Goal: Task Accomplishment & Management: Manage account settings

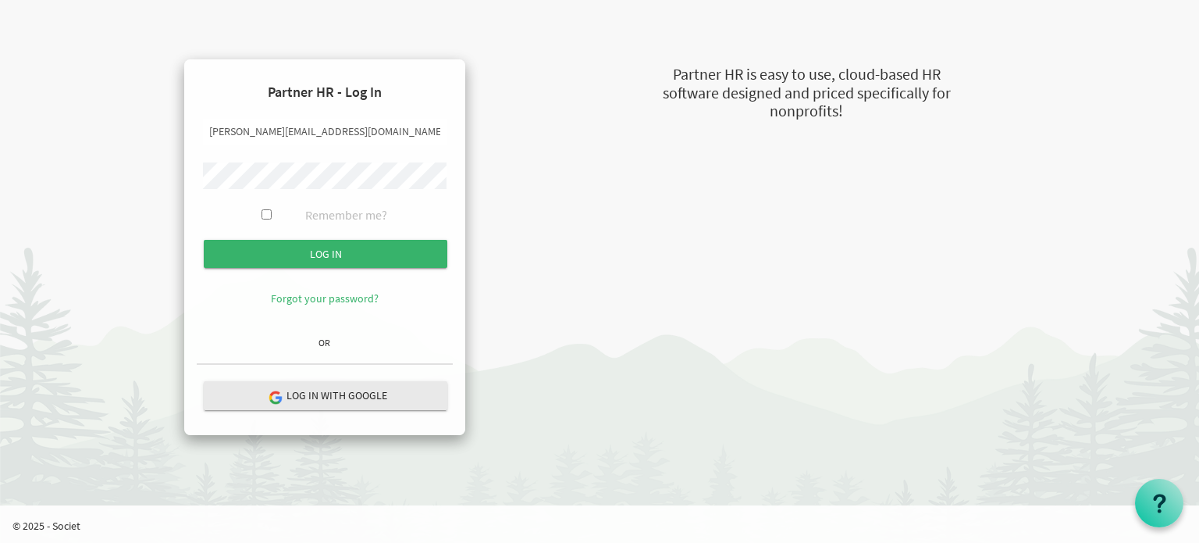
click at [240, 135] on input "kimona@newcircles.ca" at bounding box center [325, 132] width 244 height 27
type input "[PERSON_NAME][EMAIL_ADDRESS][DOMAIN_NAME]"
click at [204, 240] on input "Log in" at bounding box center [326, 254] width 244 height 28
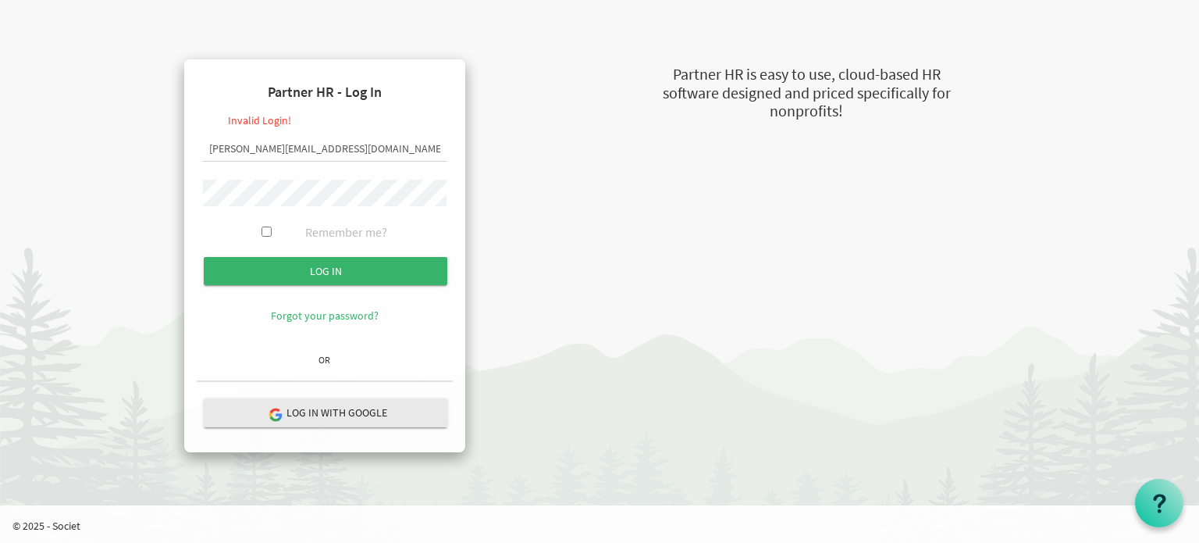
click at [204, 257] on input "Log in" at bounding box center [326, 271] width 244 height 28
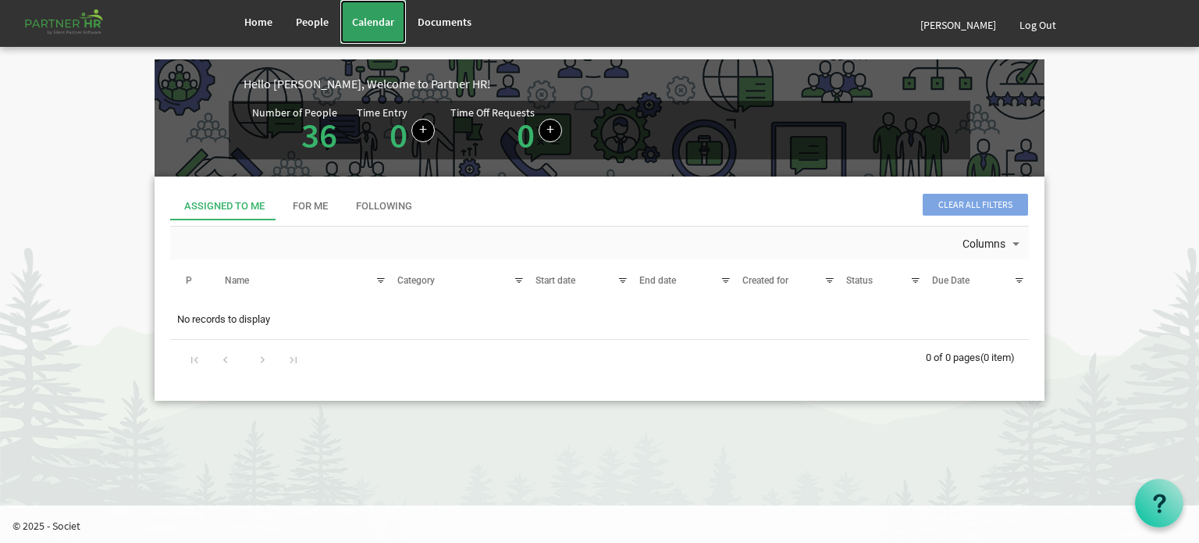
click at [369, 30] on link "Calendar" at bounding box center [373, 22] width 66 height 44
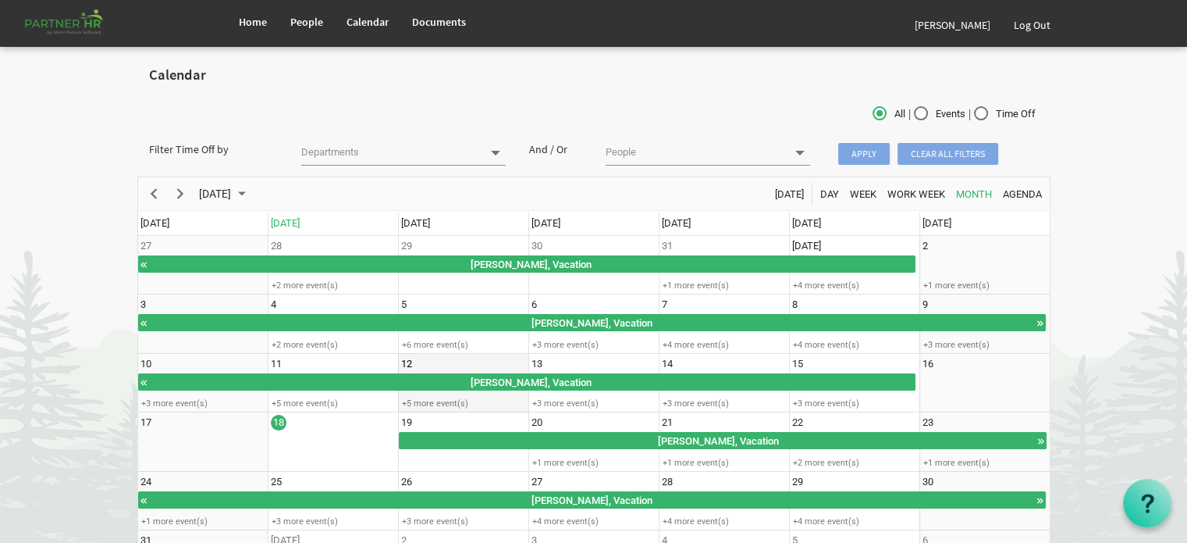
scroll to position [100, 0]
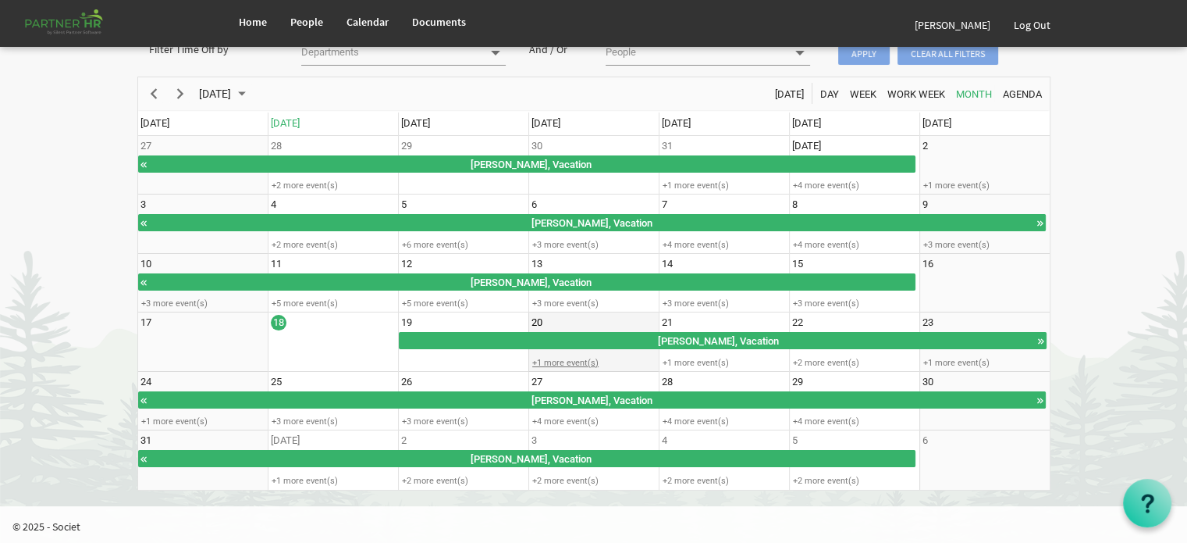
click at [550, 365] on div "+1 more event(s)" at bounding box center [593, 363] width 129 height 12
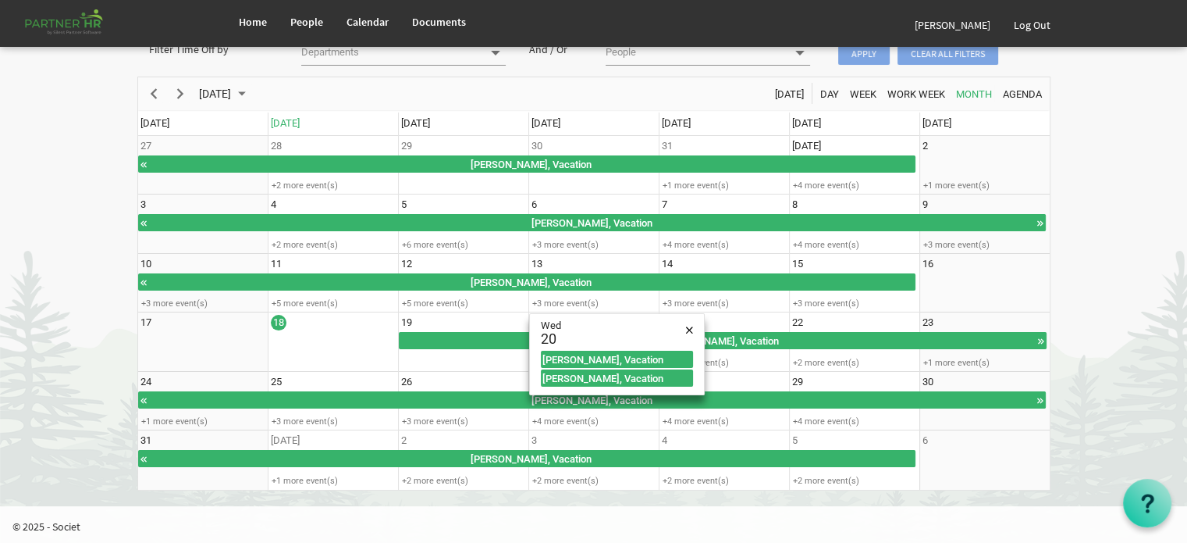
click at [1134, 393] on body "Home People Calendar" at bounding box center [593, 203] width 1187 height 606
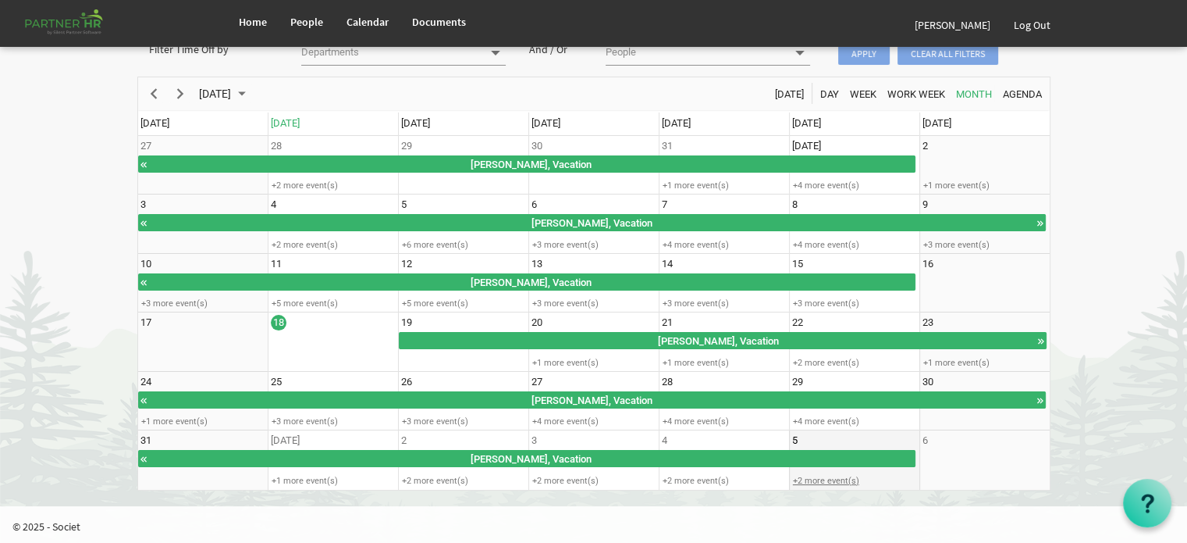
click at [839, 477] on div "+2 more event(s)" at bounding box center [854, 481] width 129 height 12
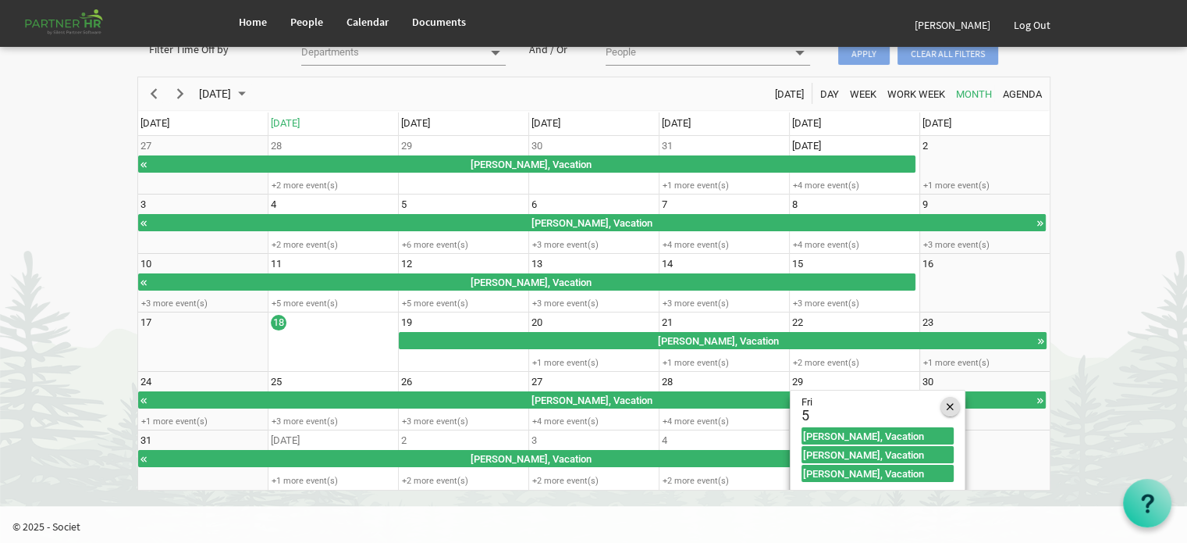
click at [953, 408] on span "of August 2025" at bounding box center [950, 407] width 7 height 20
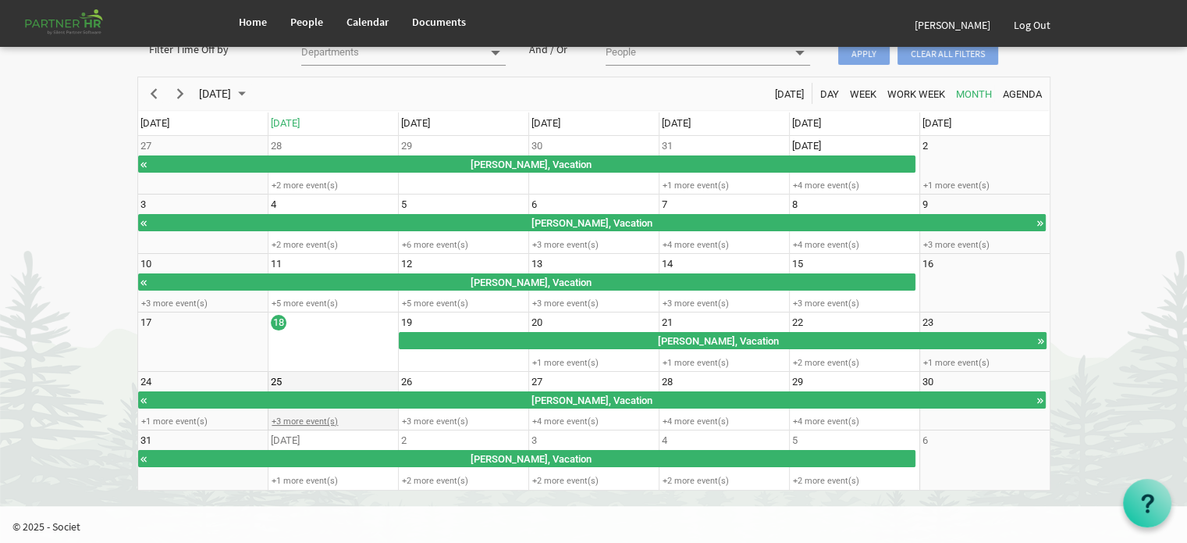
click at [309, 421] on div "+3 more event(s)" at bounding box center [333, 421] width 129 height 12
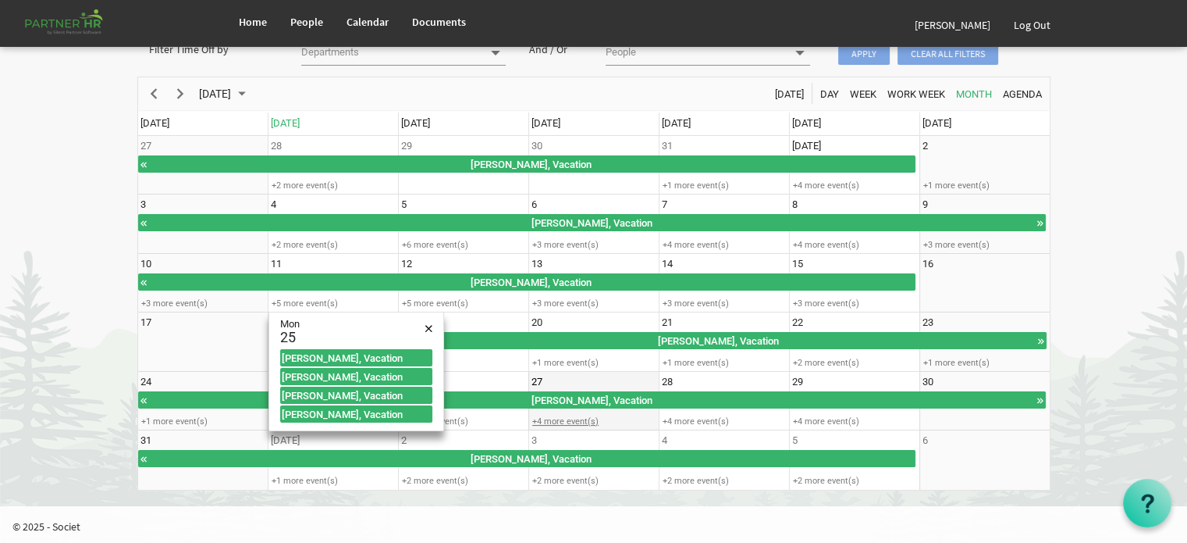
click at [575, 420] on div "+4 more event(s)" at bounding box center [593, 421] width 129 height 12
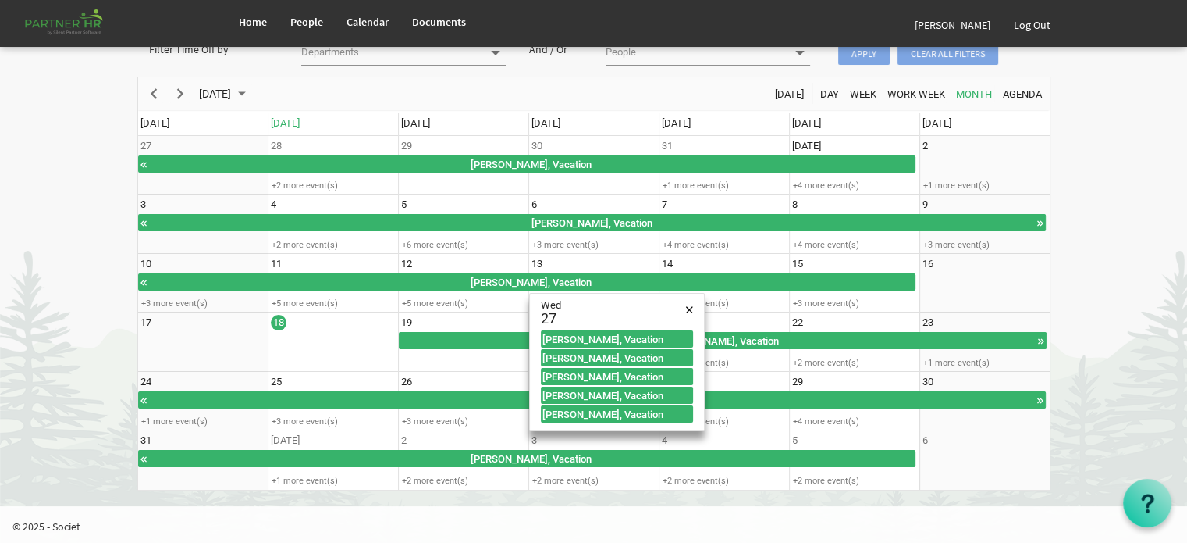
click at [1100, 393] on body "Home People Calendar" at bounding box center [593, 203] width 1187 height 606
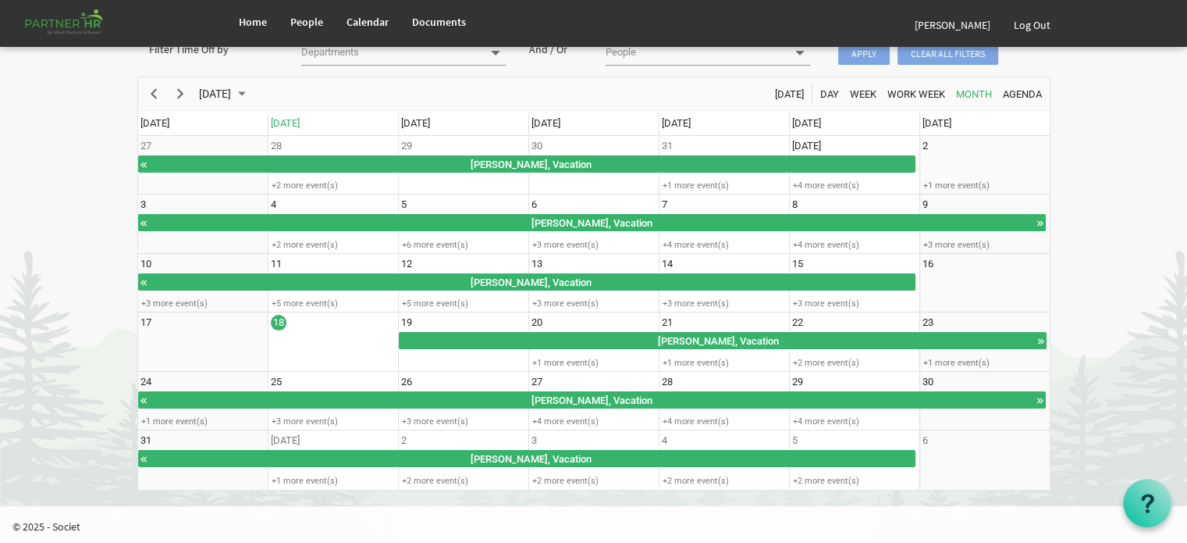
scroll to position [99, 0]
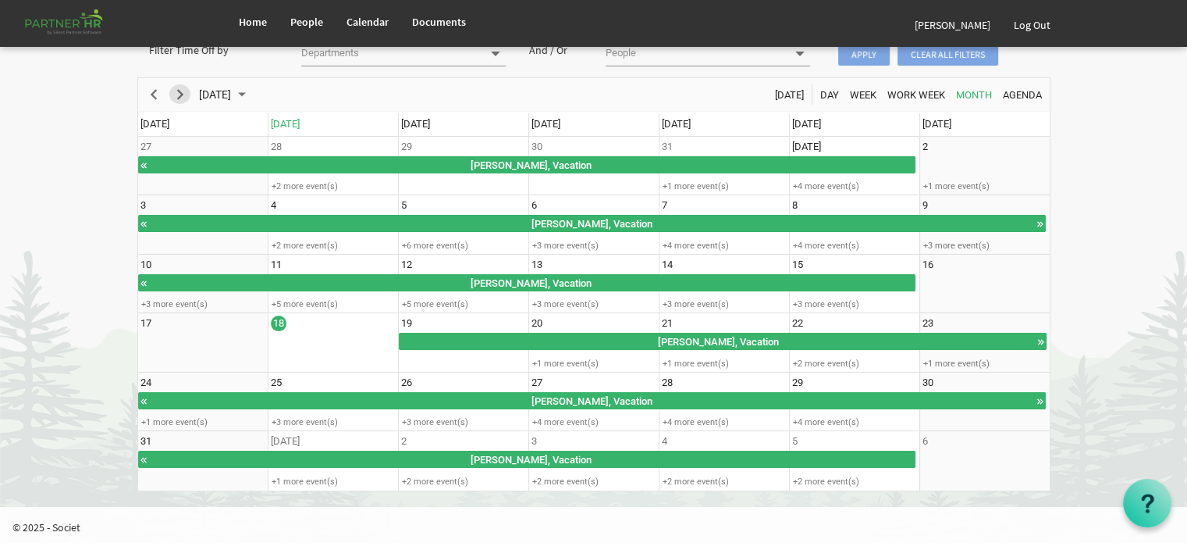
click at [185, 93] on span "Next" at bounding box center [180, 95] width 19 height 20
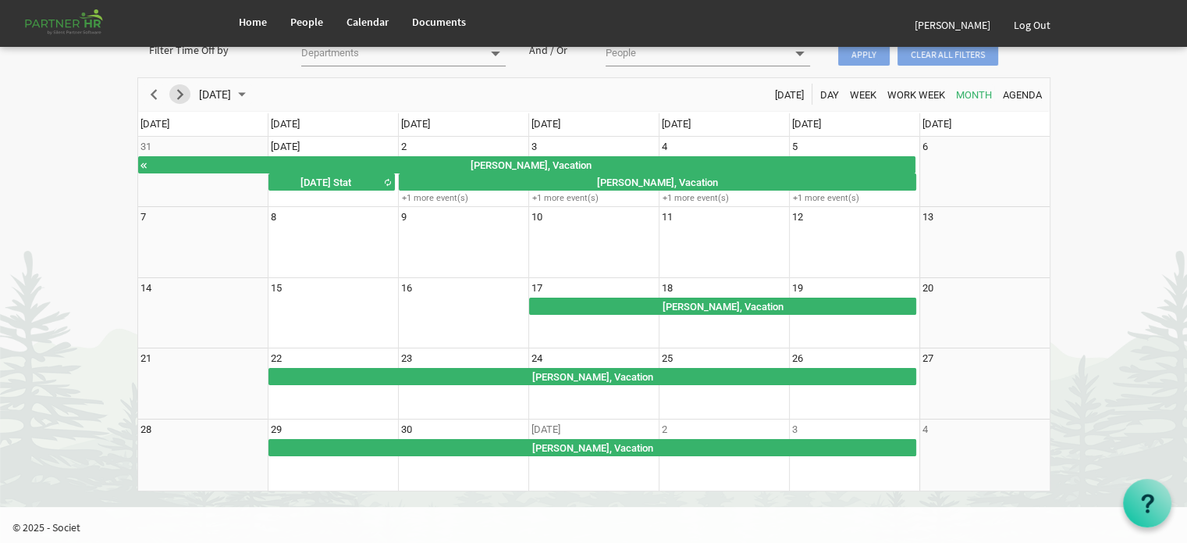
click at [185, 93] on span "Next" at bounding box center [180, 95] width 19 height 20
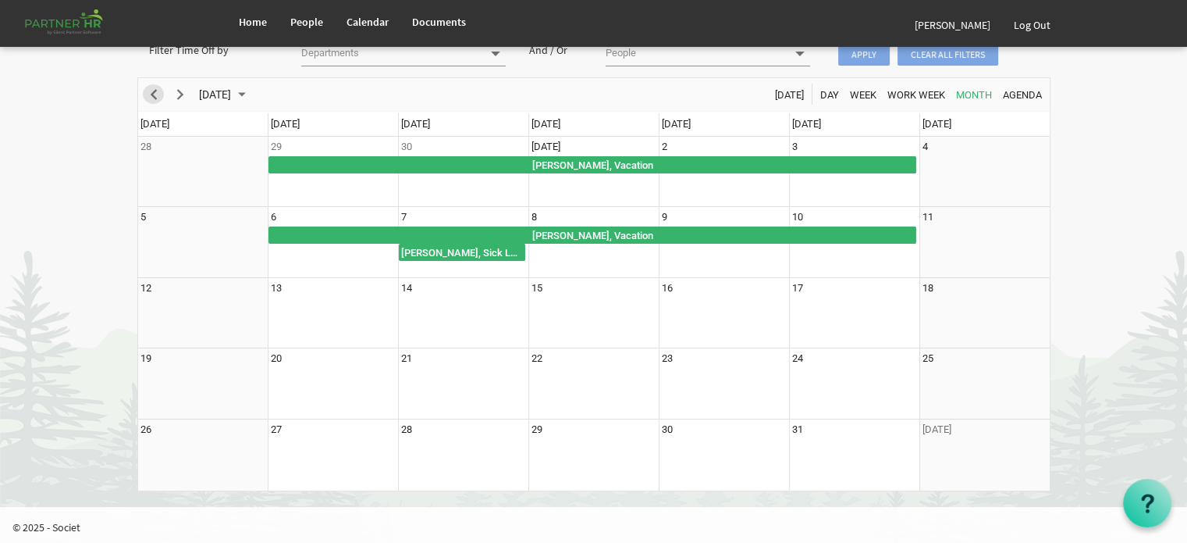
click at [150, 90] on span "Previous" at bounding box center [153, 95] width 19 height 20
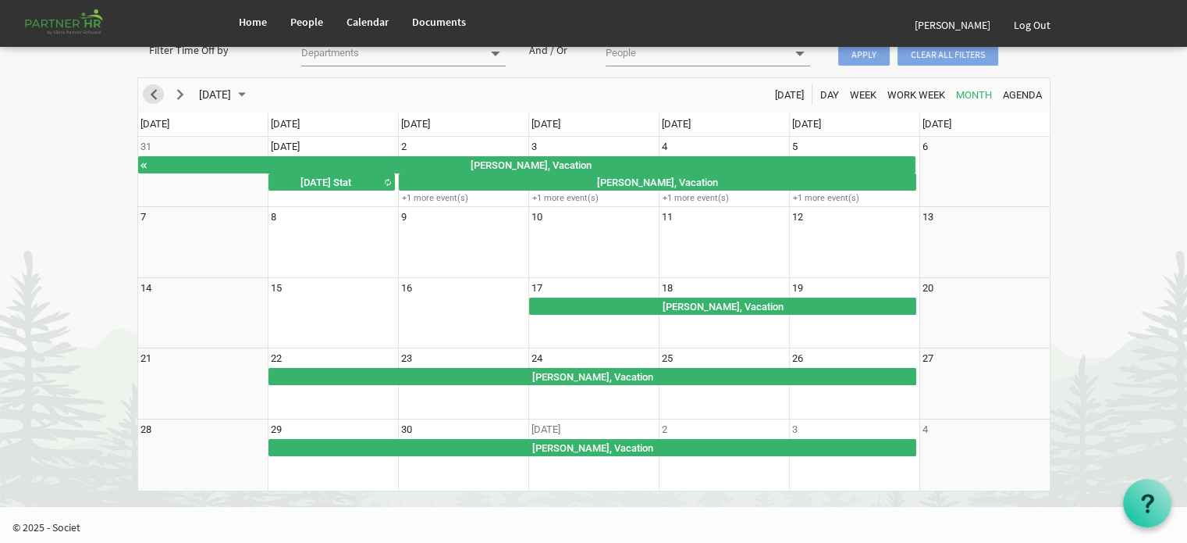
click at [150, 90] on span "Previous" at bounding box center [153, 95] width 19 height 20
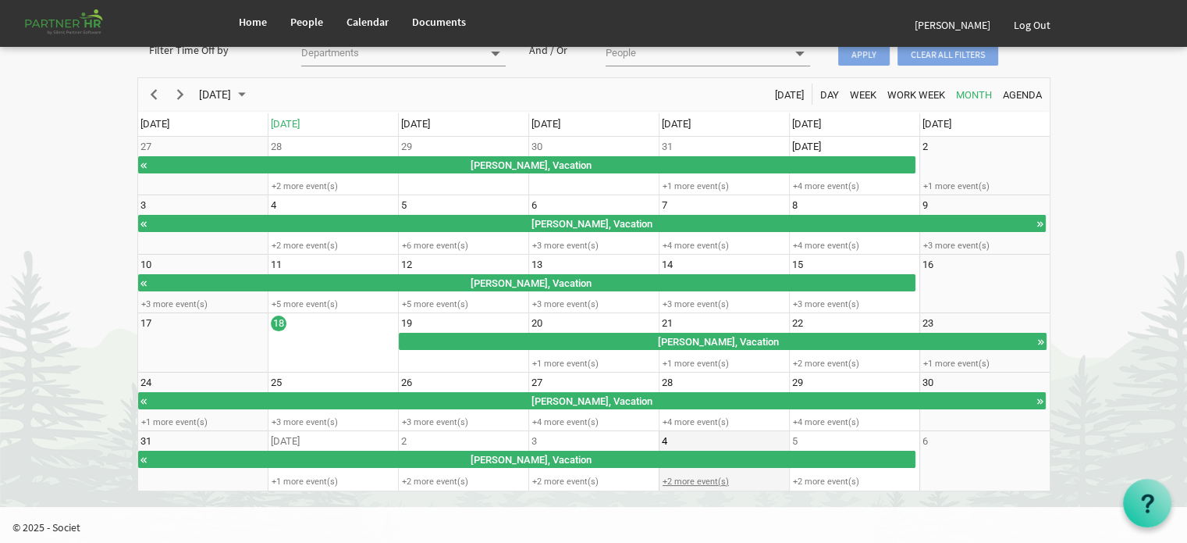
click at [689, 481] on div "+2 more event(s)" at bounding box center [724, 481] width 129 height 12
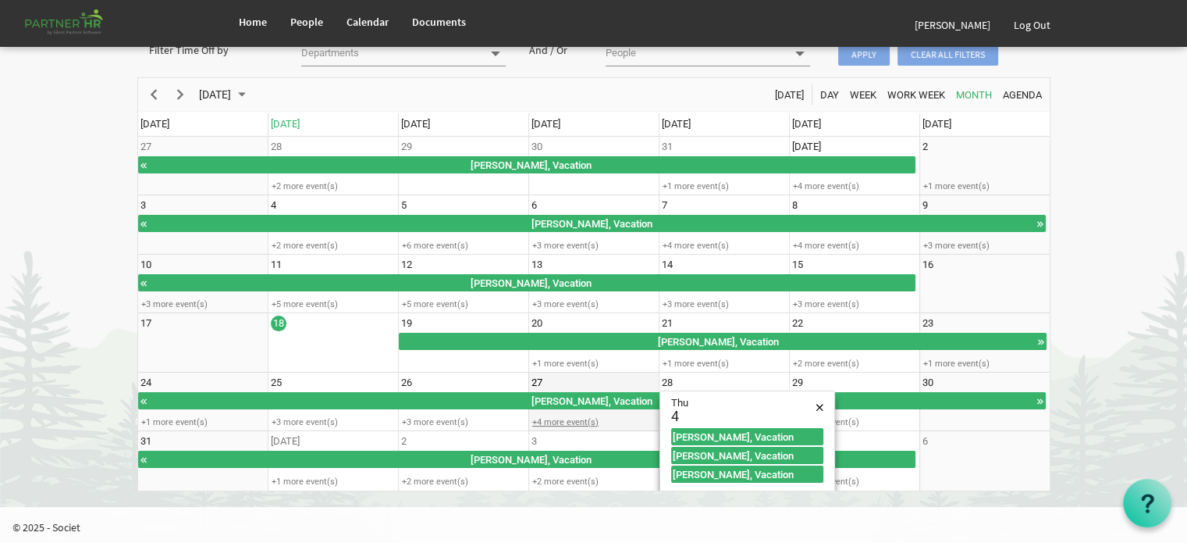
click at [573, 418] on div "+4 more event(s)" at bounding box center [593, 422] width 129 height 12
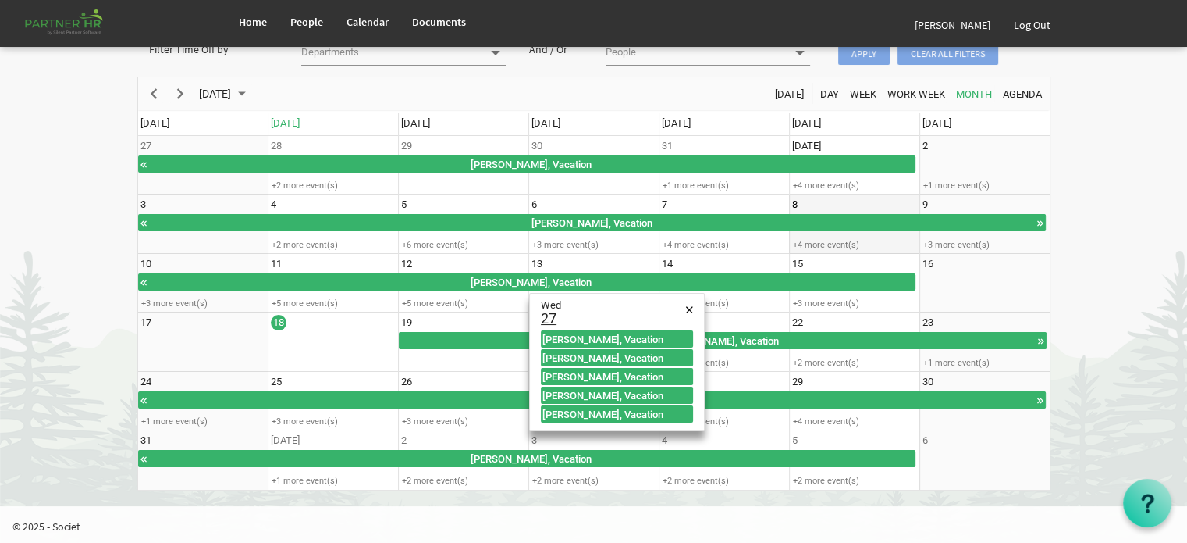
scroll to position [0, 0]
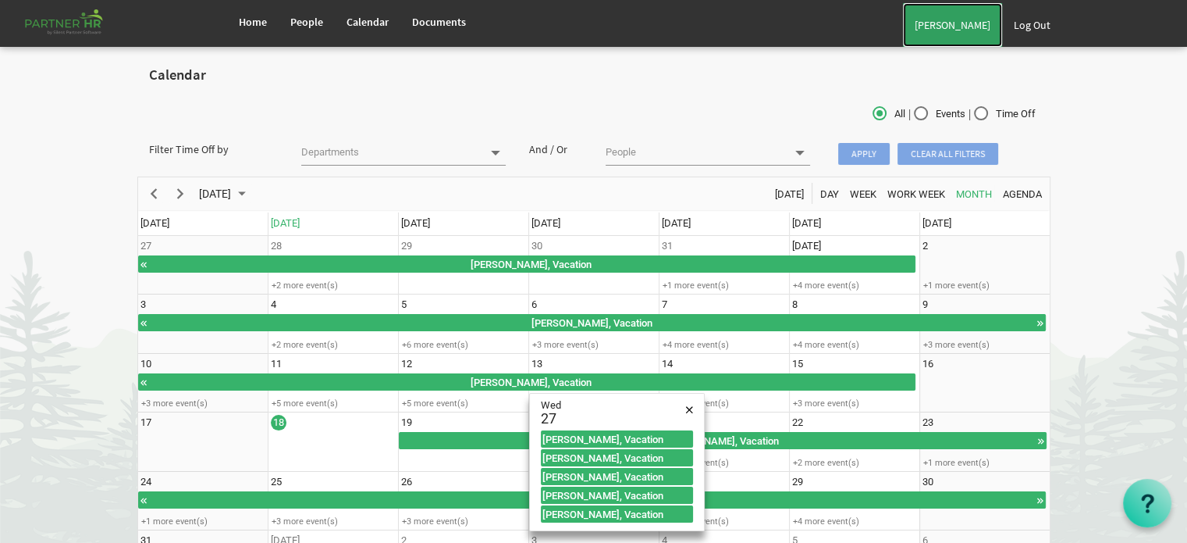
click at [952, 33] on link "[PERSON_NAME]" at bounding box center [952, 25] width 99 height 44
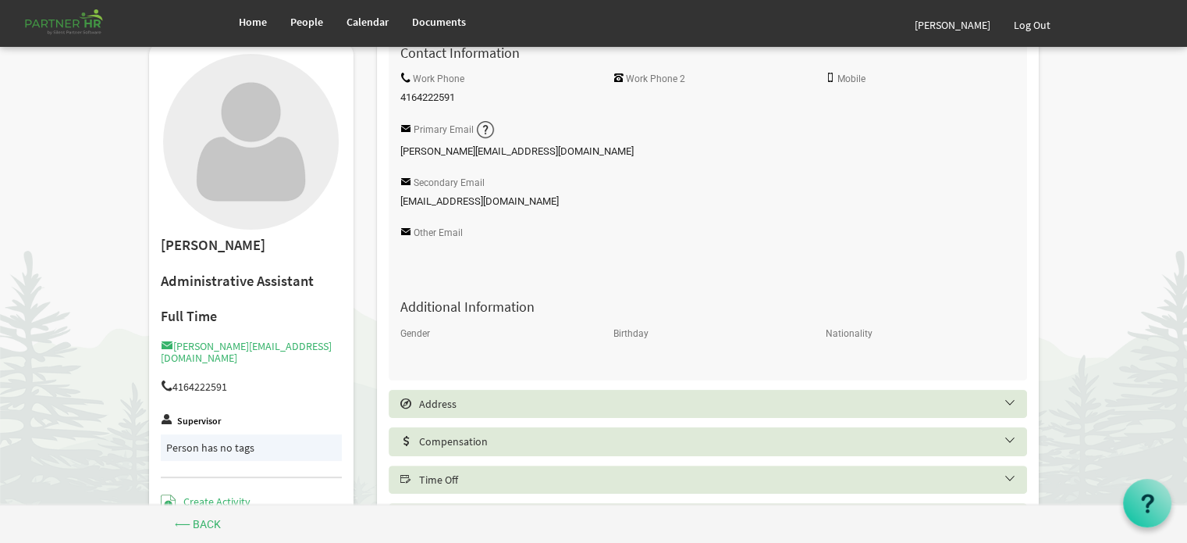
scroll to position [490, 0]
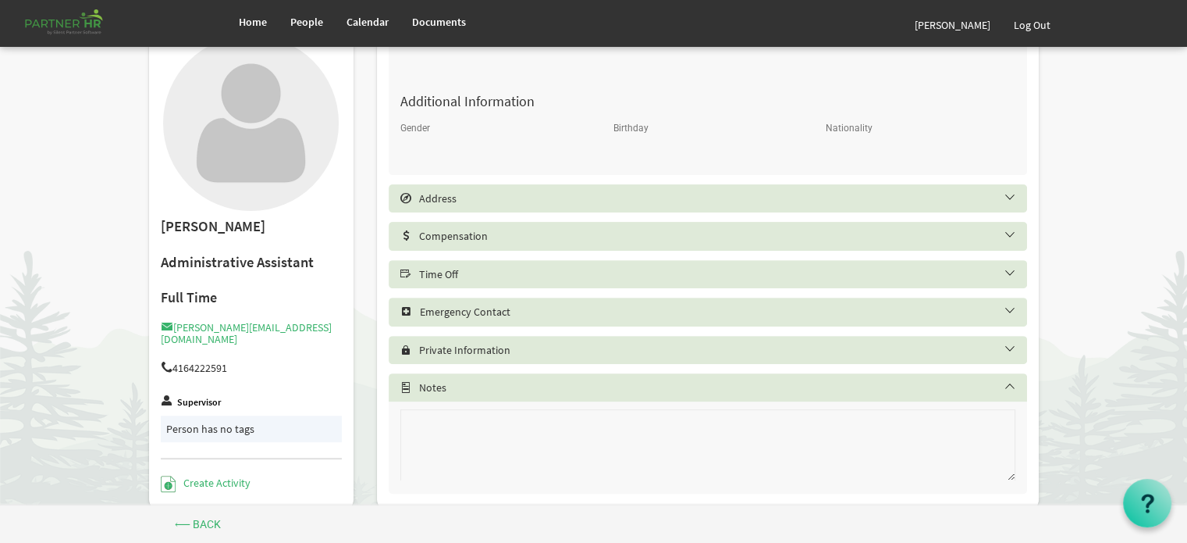
click at [712, 280] on h5 "Time Off" at bounding box center [720, 274] width 639 height 12
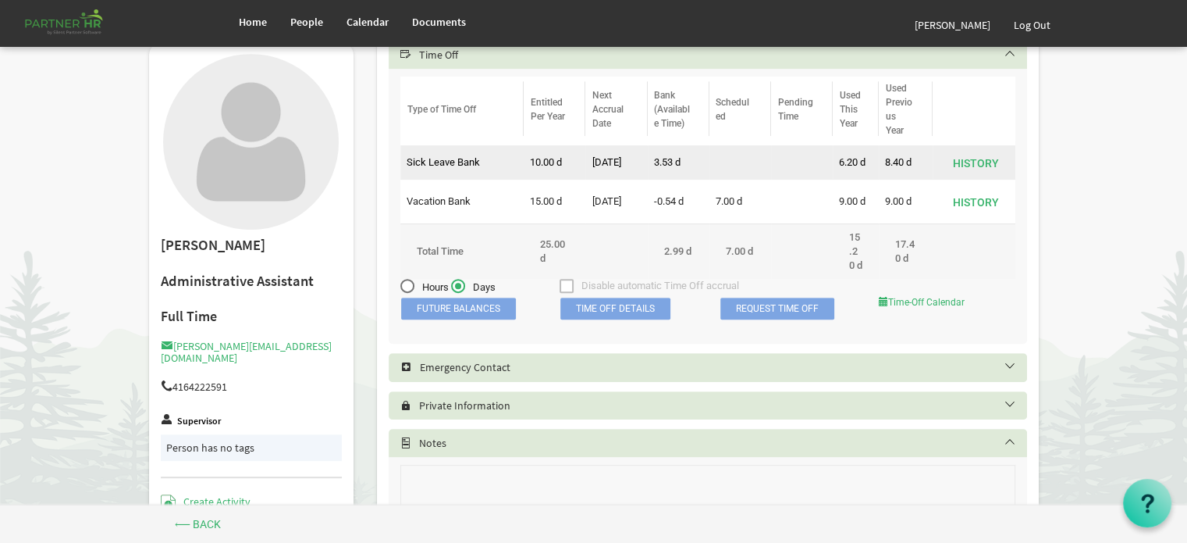
scroll to position [726, 0]
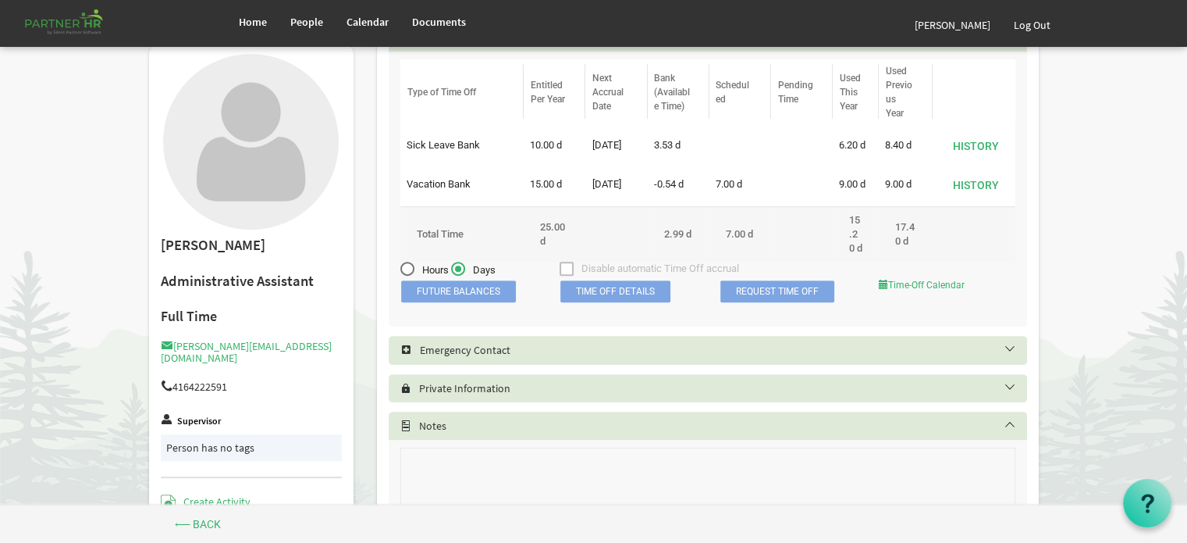
click at [537, 359] on div "Emergency Contact" at bounding box center [708, 350] width 639 height 28
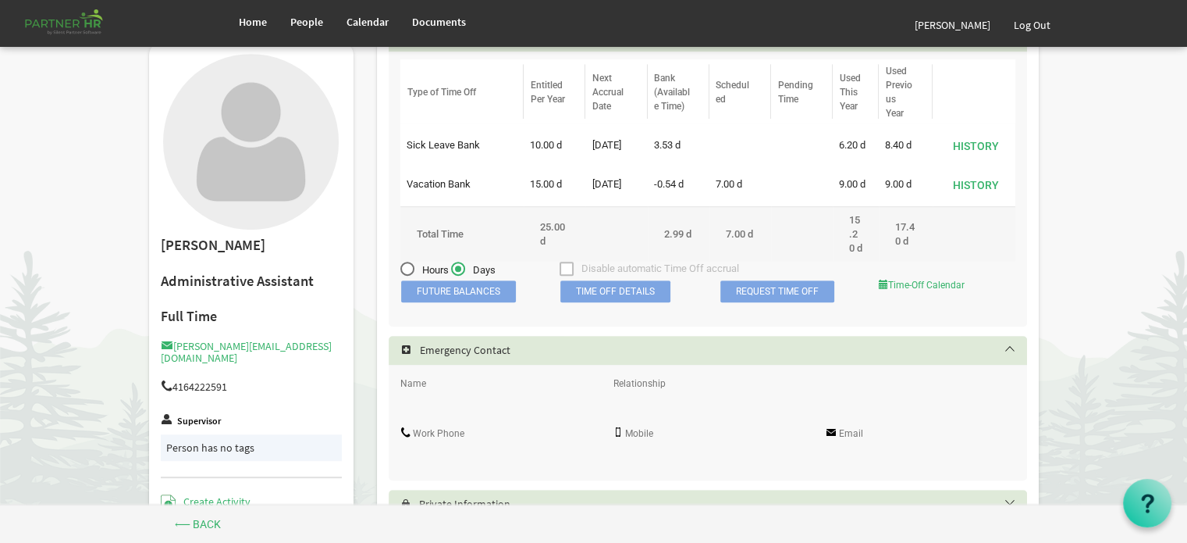
scroll to position [876, 0]
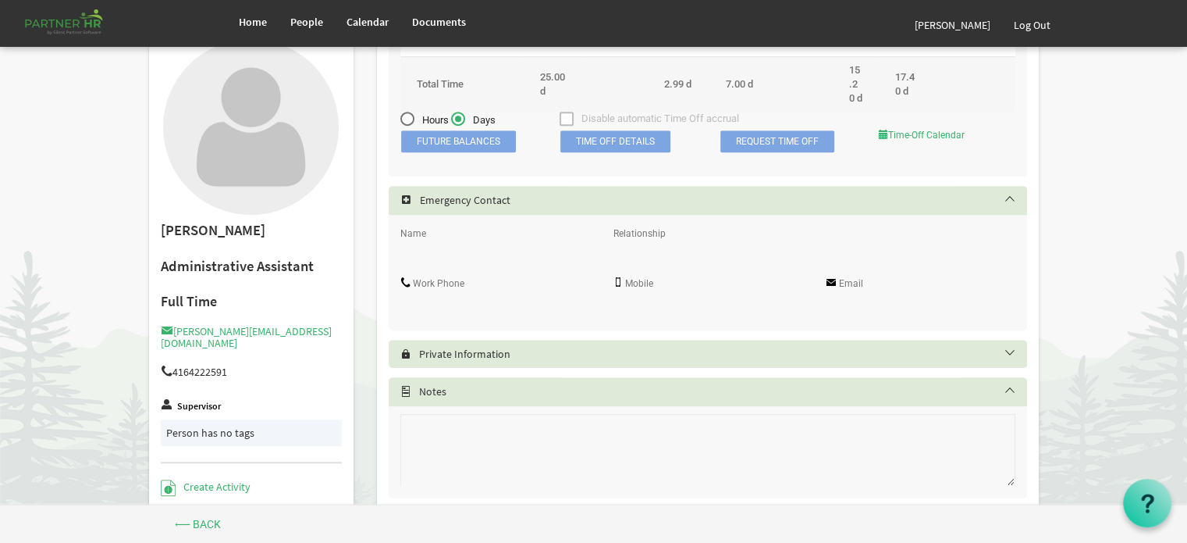
click at [519, 346] on div "Private Information" at bounding box center [708, 354] width 639 height 28
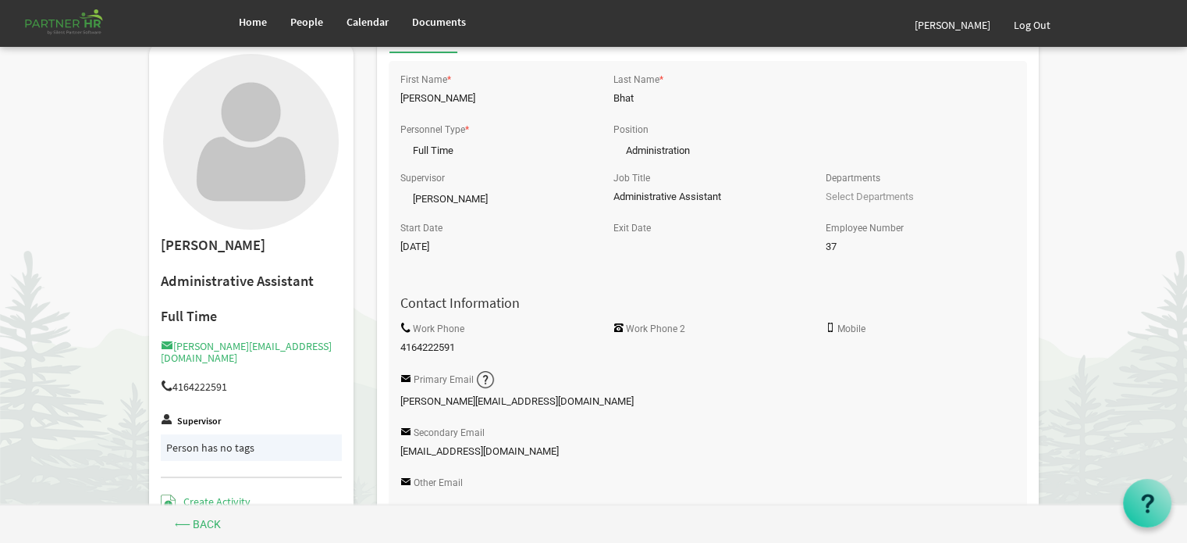
scroll to position [0, 0]
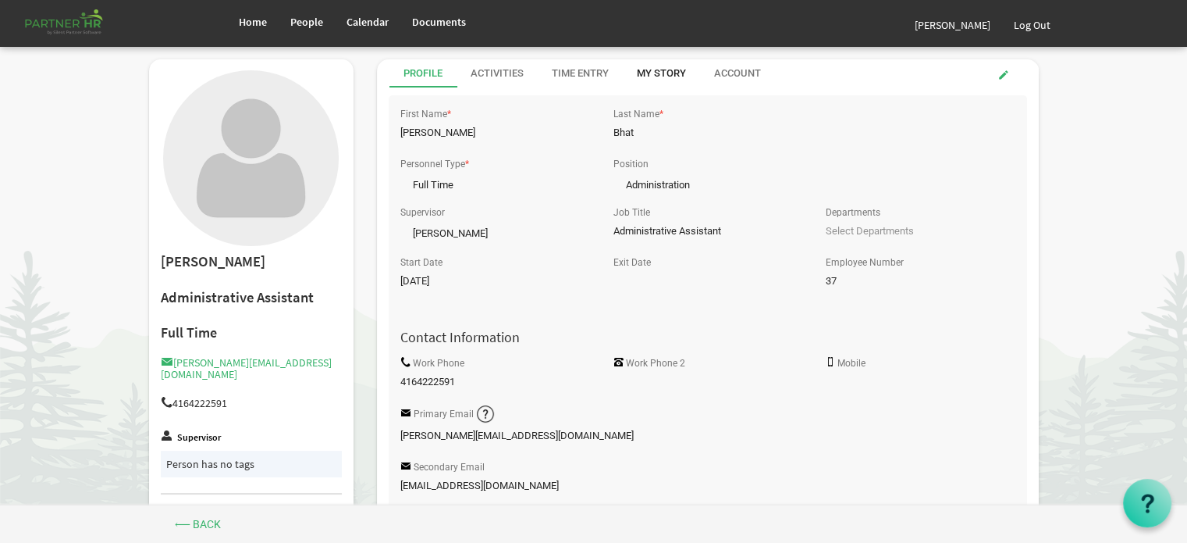
click at [649, 71] on div "My Story" at bounding box center [661, 73] width 49 height 15
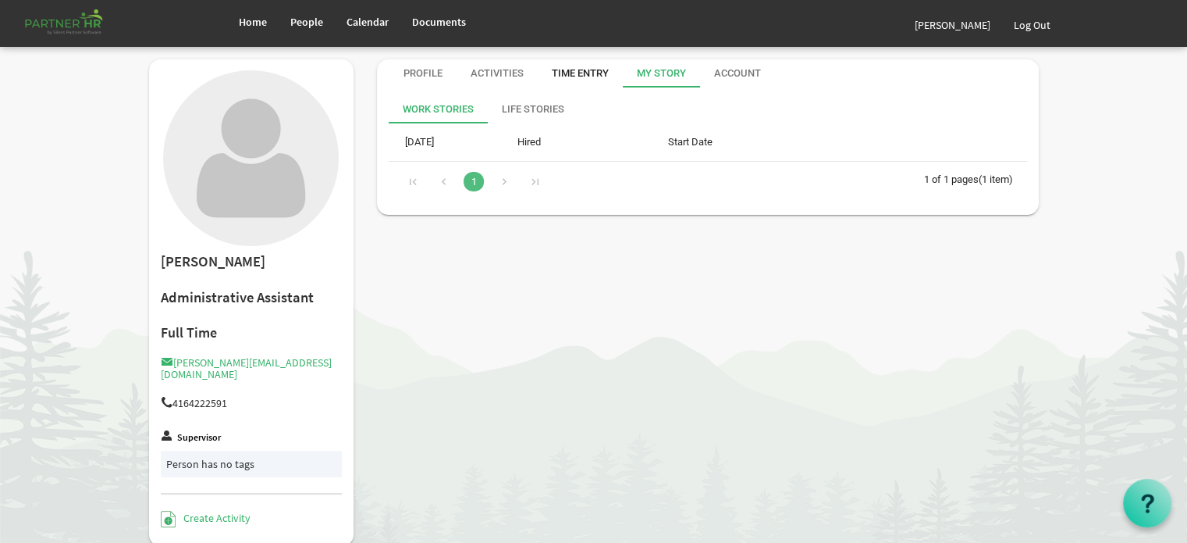
click at [588, 72] on div "Time Entry" at bounding box center [580, 73] width 57 height 15
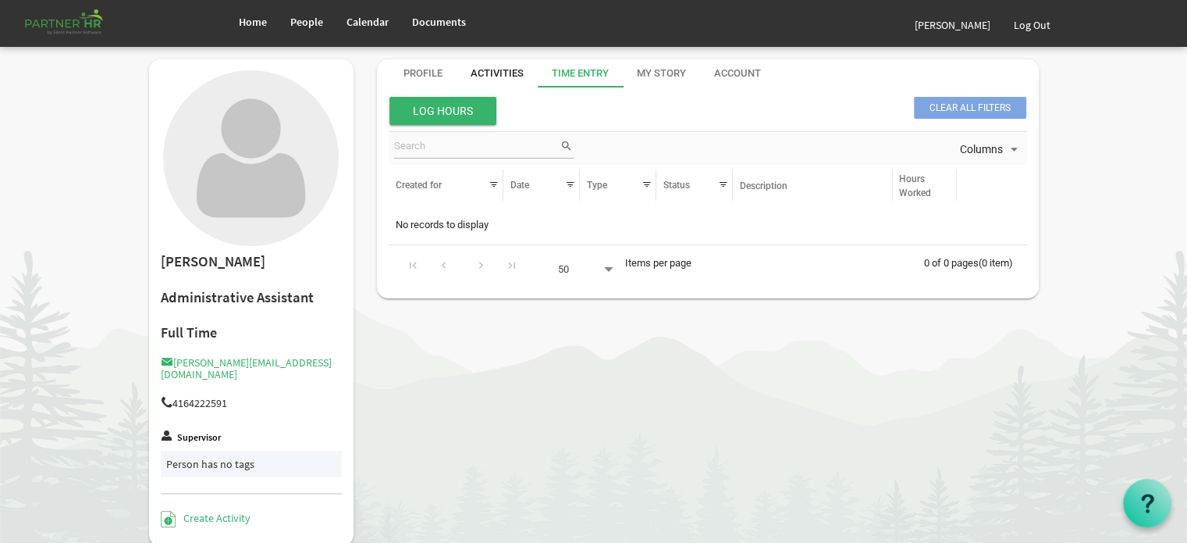
click at [509, 76] on div "Activities" at bounding box center [497, 73] width 53 height 15
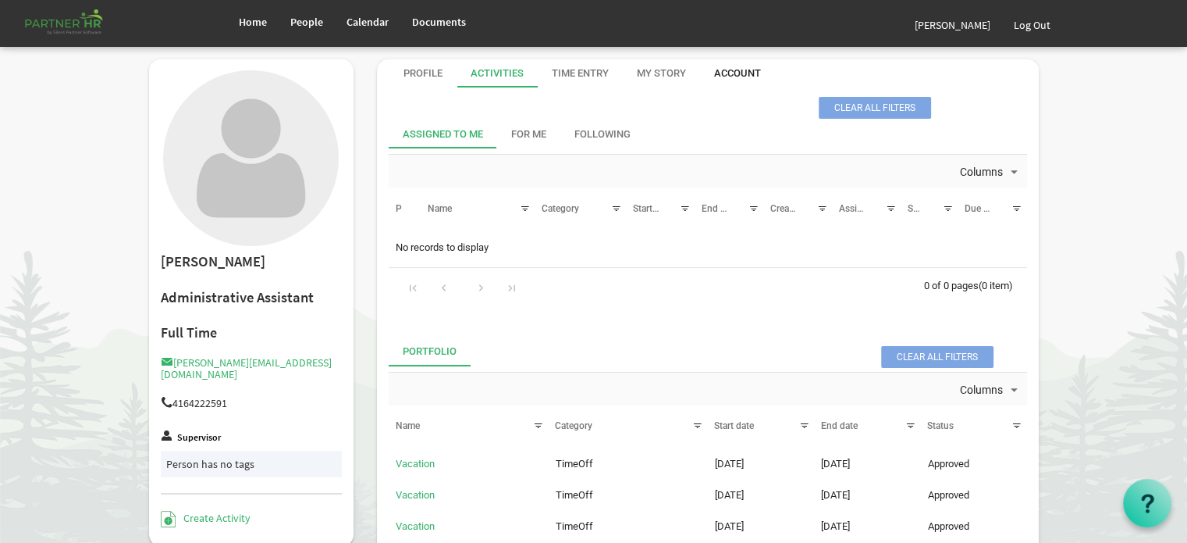
click at [743, 79] on div "Account" at bounding box center [737, 73] width 47 height 15
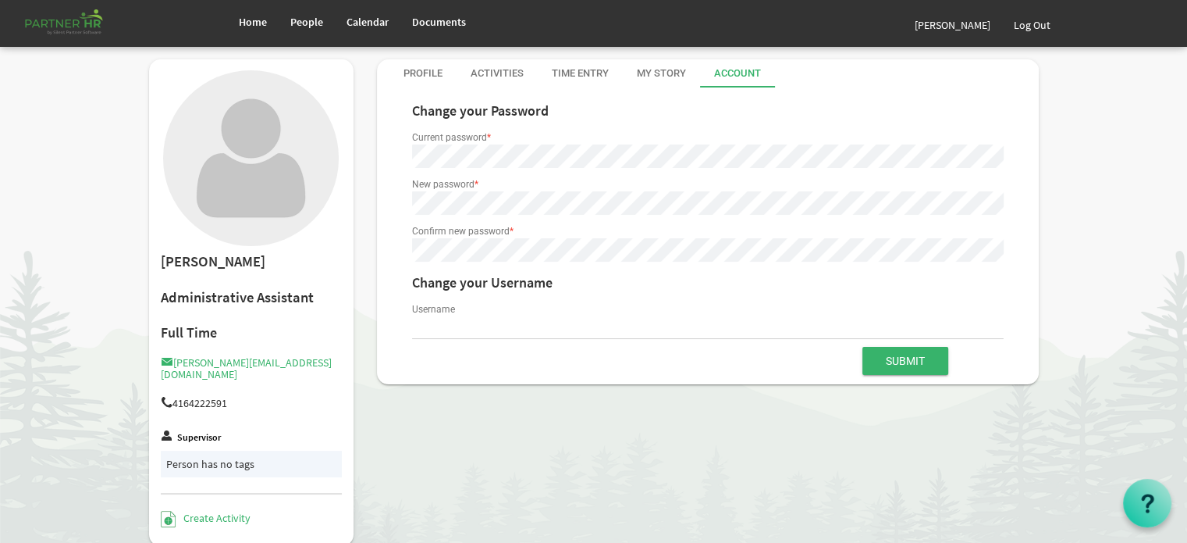
type input "[PERSON_NAME][EMAIL_ADDRESS][DOMAIN_NAME]"
